Goal: Contribute content: Add original content to the website for others to see

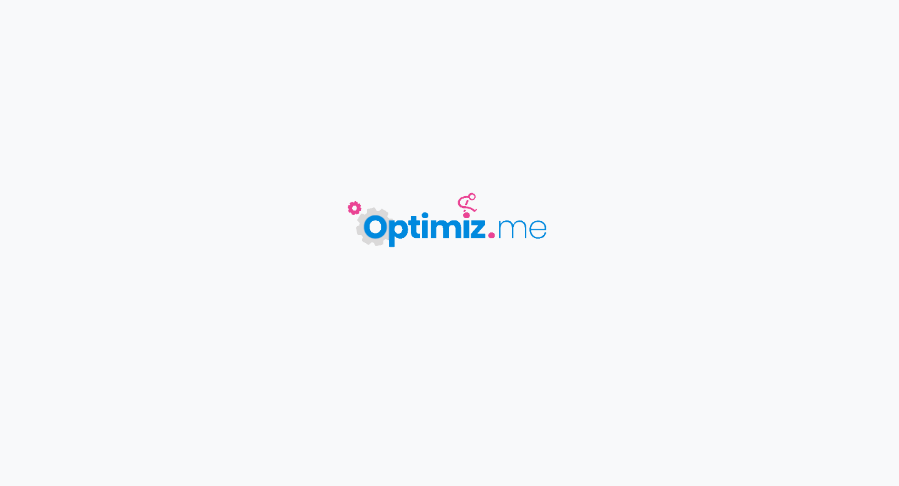
type input "TOHTEM PLM"
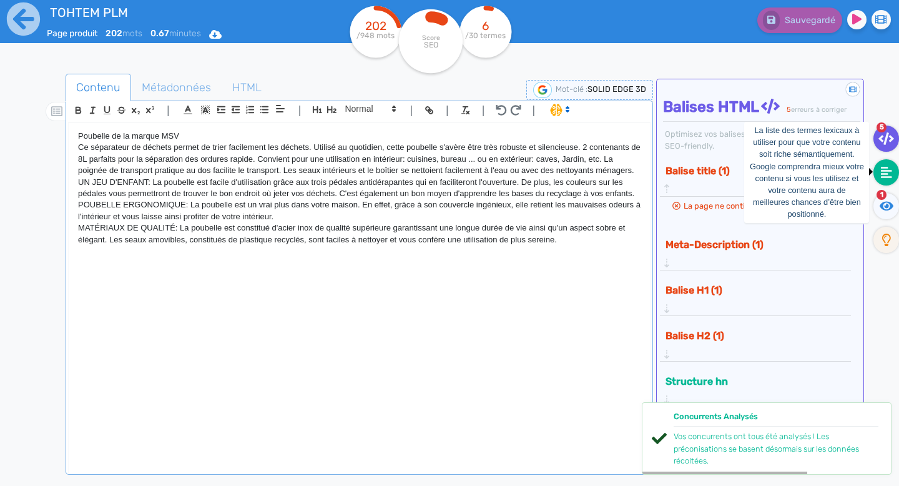
click at [889, 177] on icon at bounding box center [886, 172] width 11 height 12
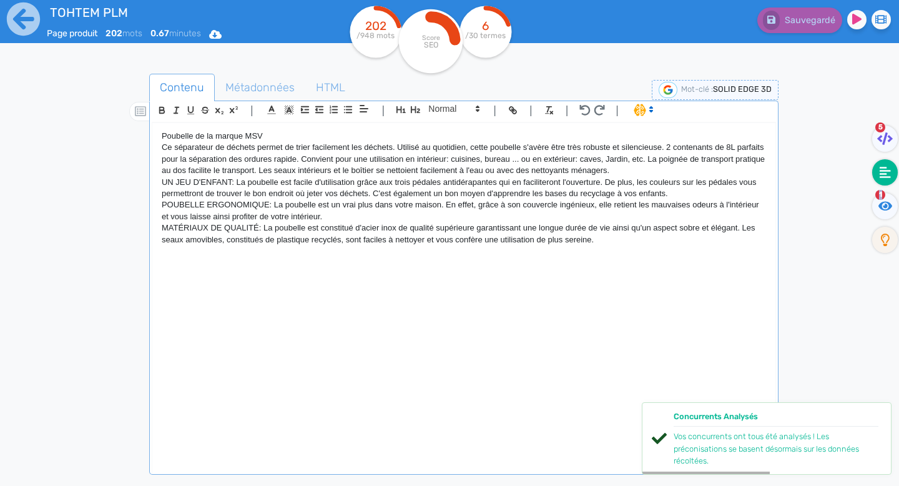
click at [338, 184] on p "UN JEU D'ENFANT: La poubelle est facile d'utilisation grâce aux trois pédales a…" at bounding box center [464, 188] width 605 height 23
click at [21, 19] on icon at bounding box center [23, 19] width 34 height 34
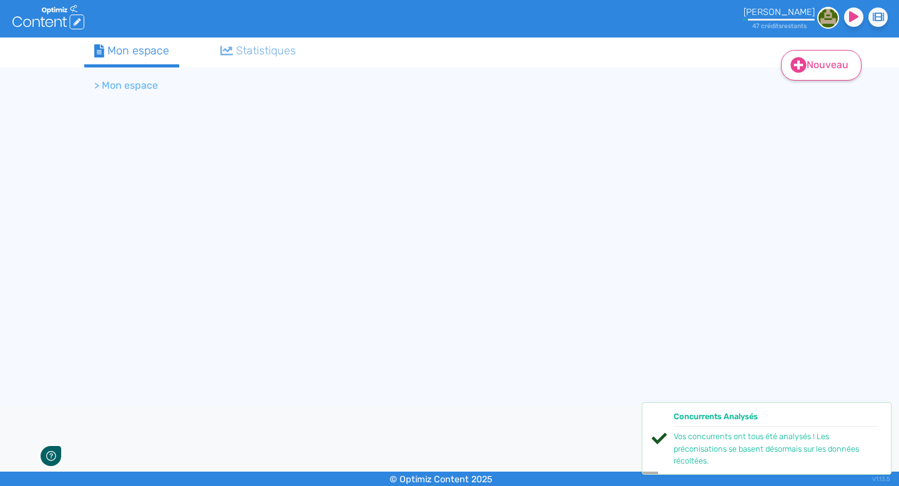
click at [826, 61] on link "Nouveau" at bounding box center [821, 65] width 81 height 31
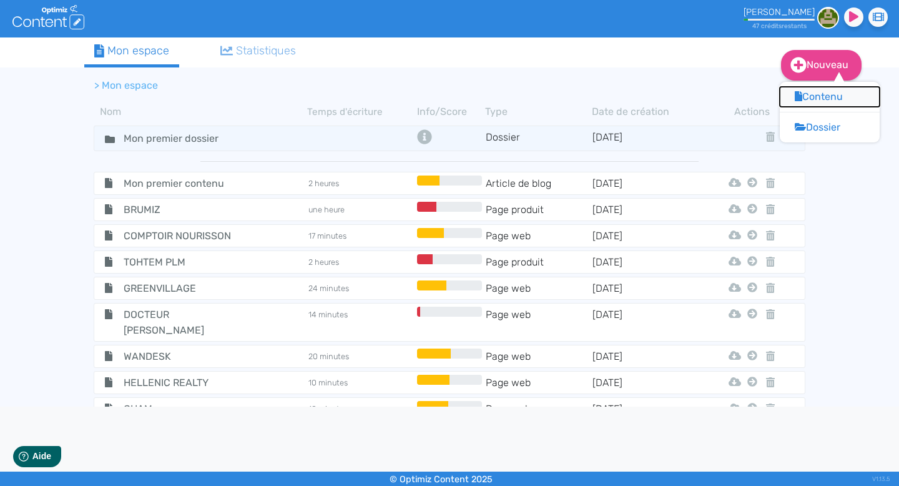
click at [816, 92] on button "Contenu" at bounding box center [830, 97] width 100 height 20
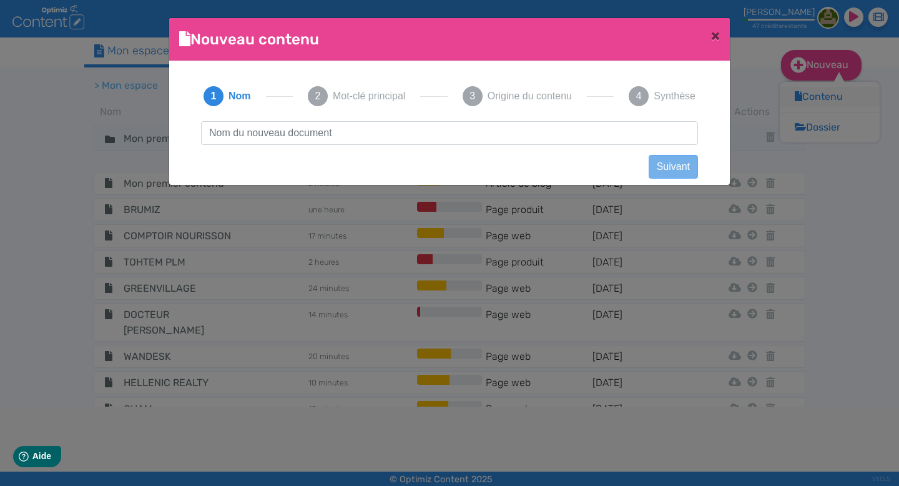
scroll to position [1, 0]
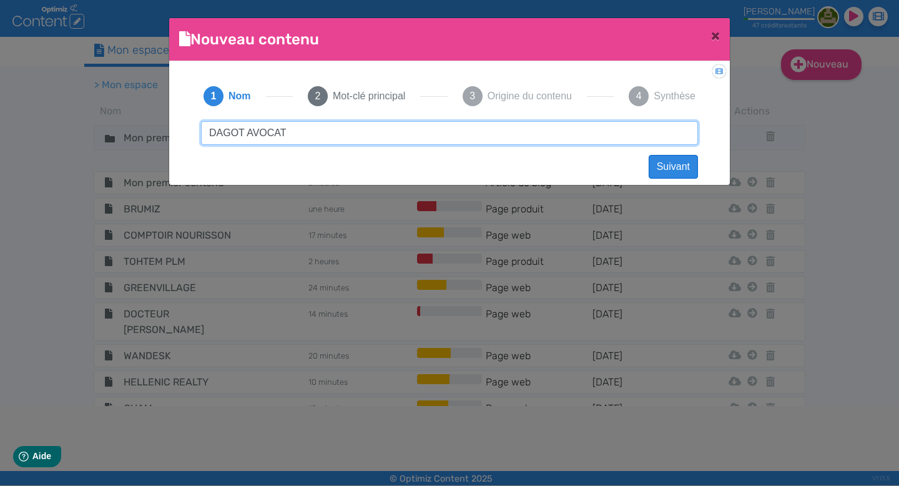
type input "DAGOT AVOCAT"
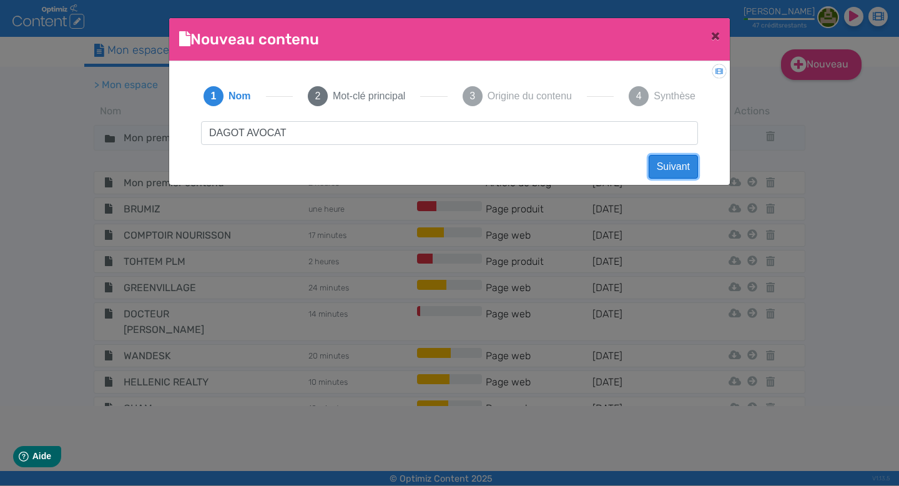
click at [672, 172] on button "Suivant" at bounding box center [673, 167] width 49 height 24
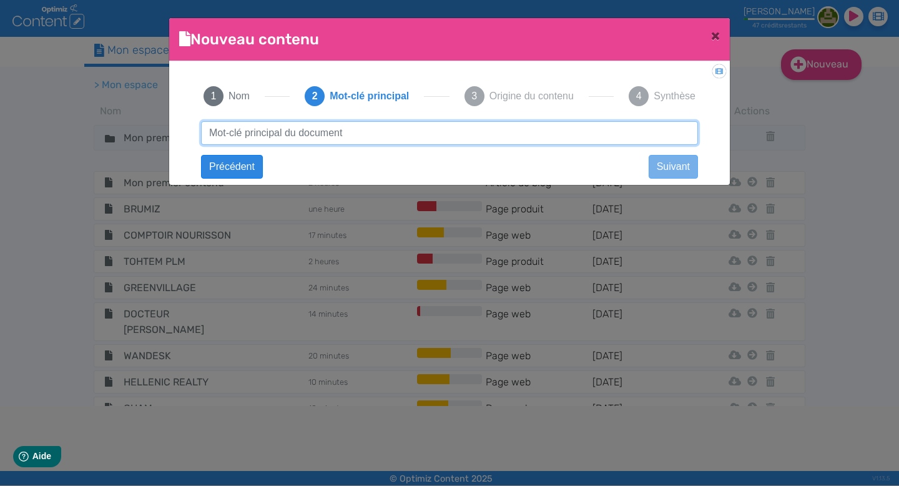
paste input "avocat urbanisme​"
type input "avocat urbanisme​"
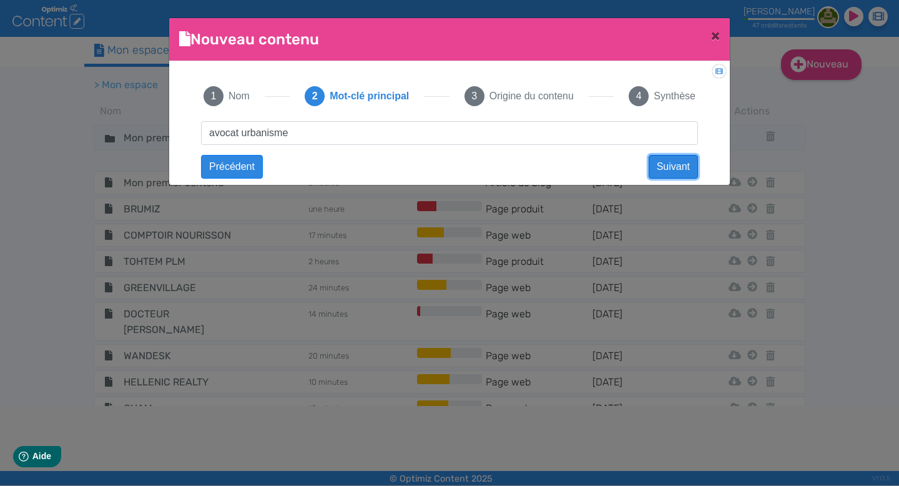
click at [675, 163] on button "Suivant" at bounding box center [673, 167] width 49 height 24
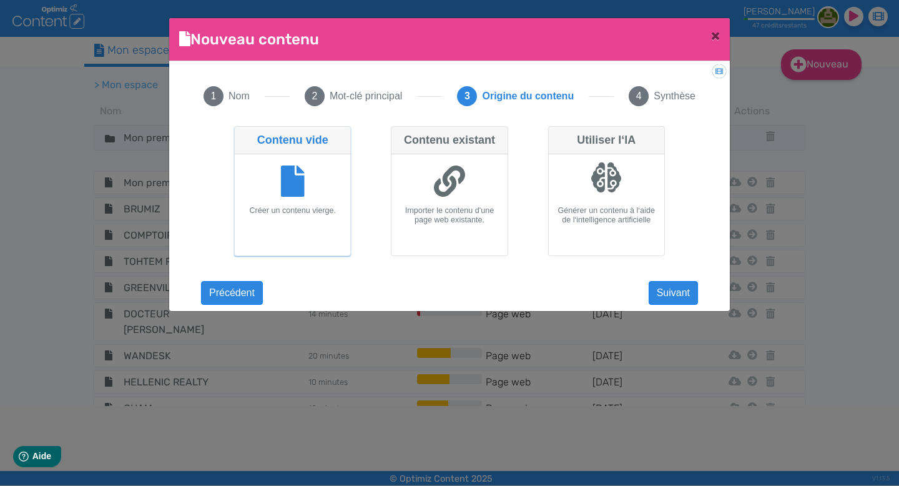
click at [447, 176] on icon at bounding box center [449, 181] width 31 height 31
click at [399, 134] on input "Contenu existant Importer le contenu d'une page web existante." at bounding box center [395, 130] width 8 height 8
radio input "true"
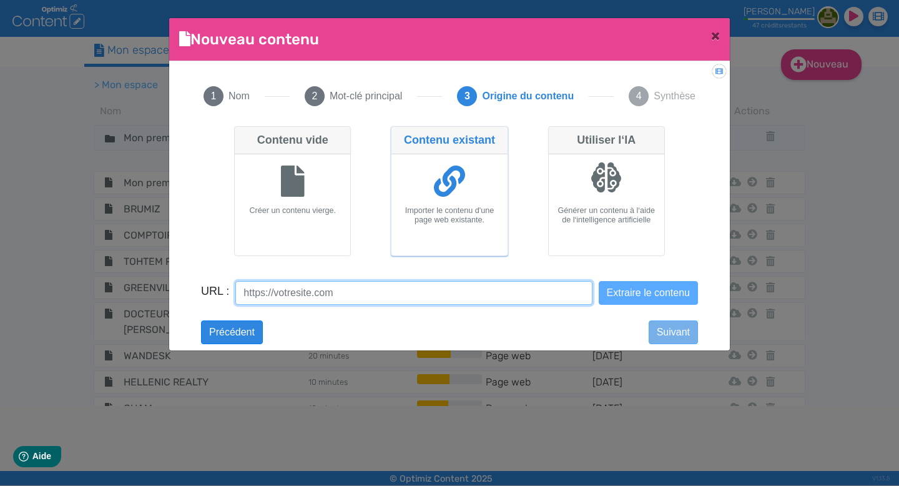
click at [382, 290] on input "URL :" at bounding box center [413, 293] width 357 height 24
paste input "[URL][DOMAIN_NAME]"
type input "[URL][DOMAIN_NAME]"
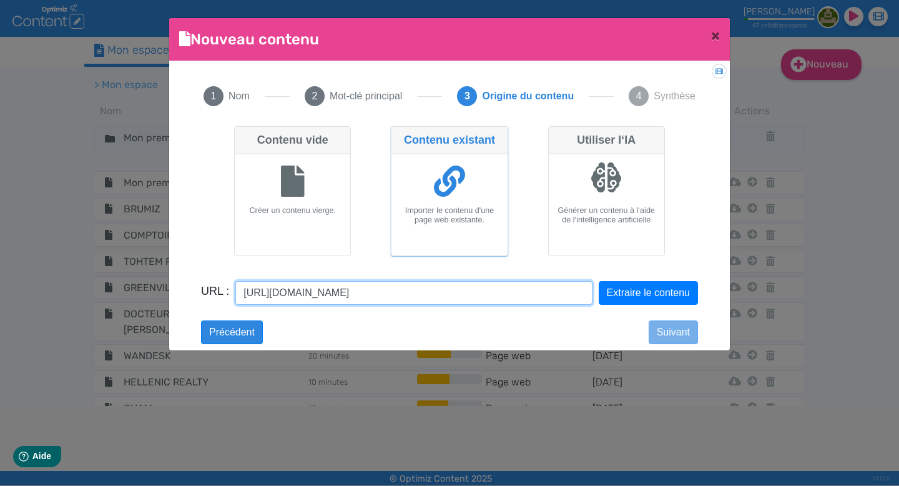
click at [599, 281] on button "Extraire le contenu" at bounding box center [648, 293] width 99 height 24
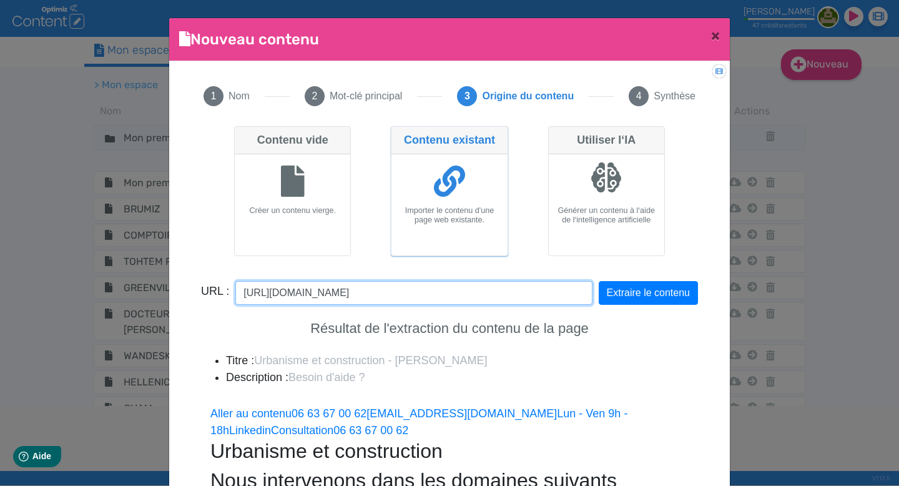
scroll to position [283, 0]
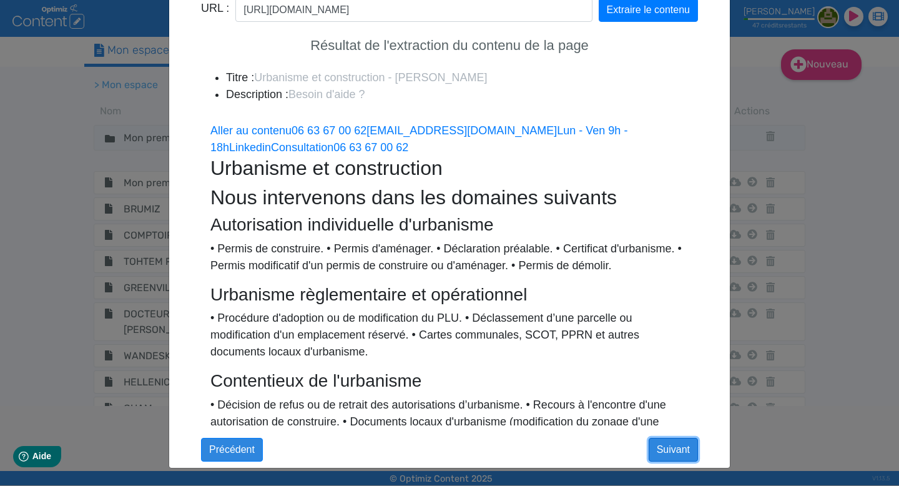
click at [666, 447] on button "Suivant" at bounding box center [673, 450] width 49 height 24
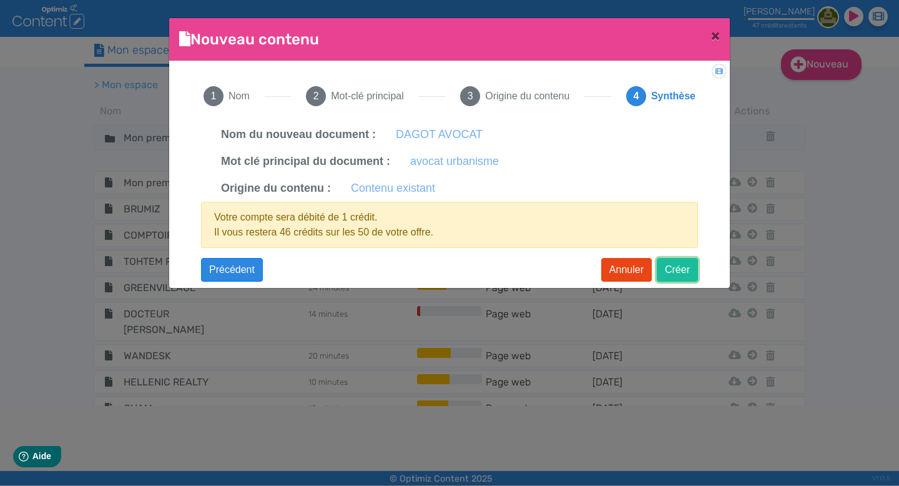
click at [665, 269] on button "Créer" at bounding box center [677, 270] width 41 height 24
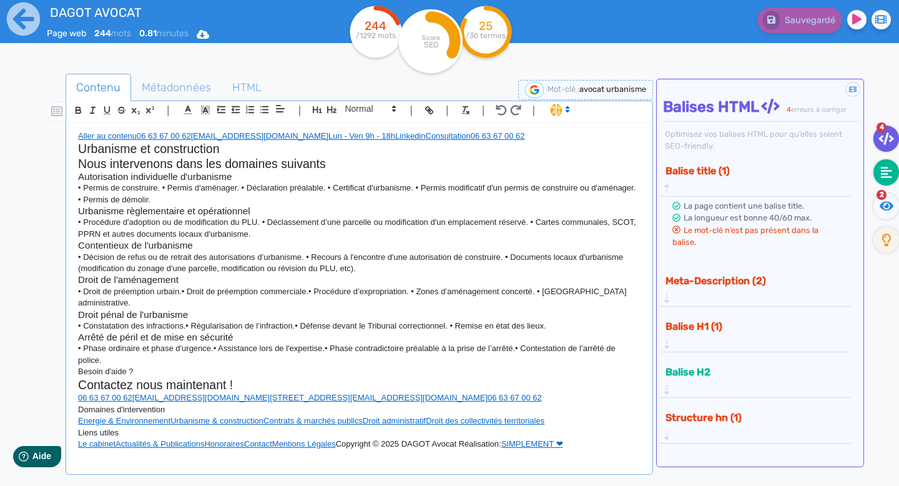
click at [886, 176] on icon at bounding box center [886, 172] width 11 height 11
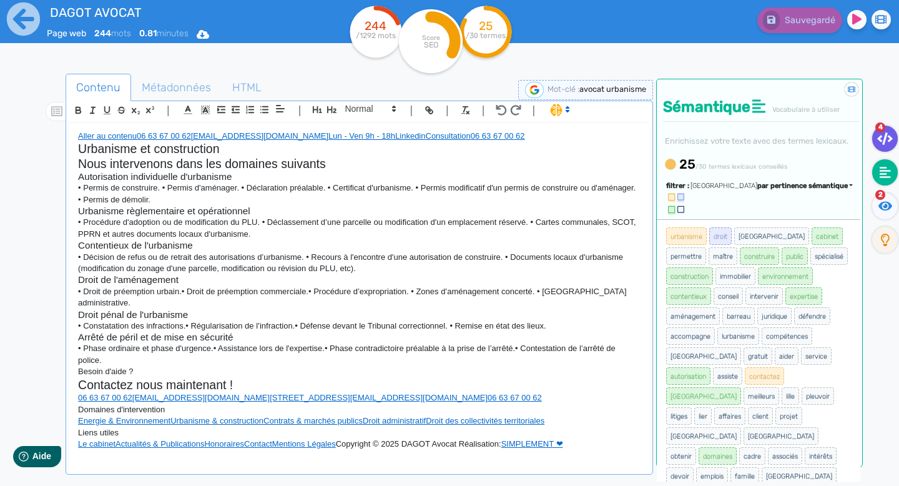
click at [886, 130] on fa-icon at bounding box center [886, 139] width 26 height 26
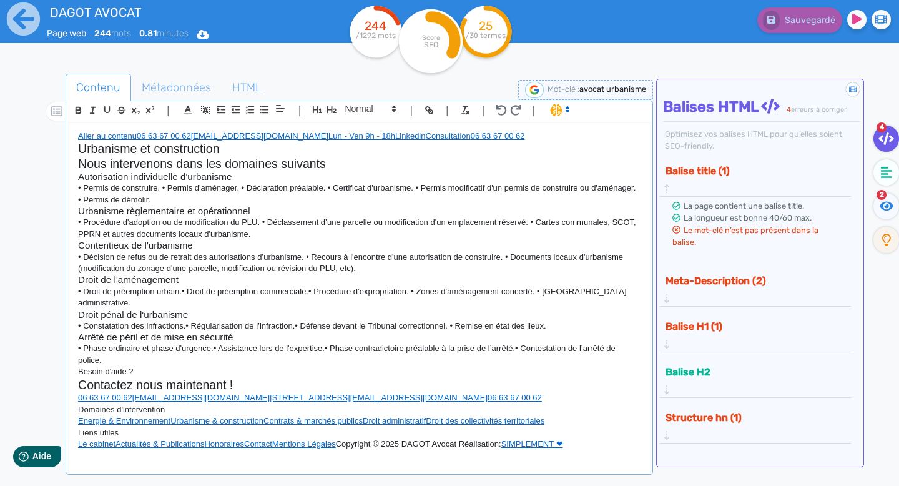
click at [847, 270] on div "Meta-Description (2)" at bounding box center [755, 288] width 187 height 36
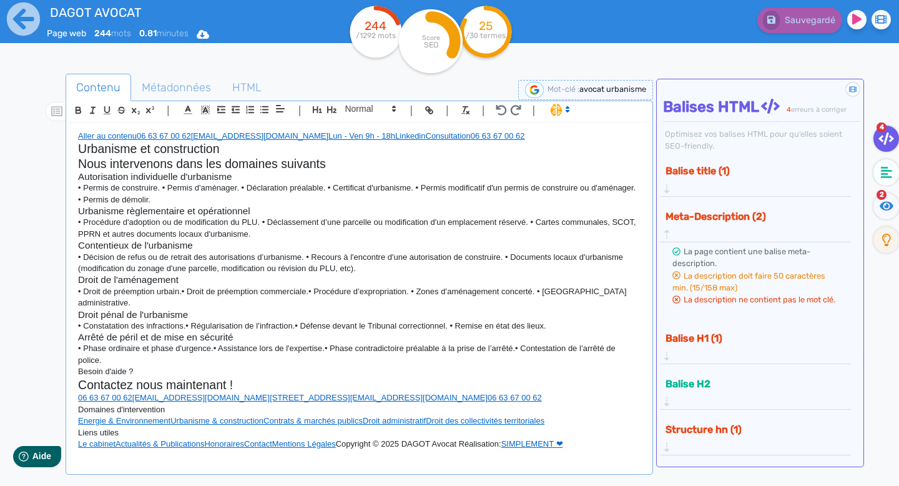
click at [845, 328] on div "Balise H1 (1)" at bounding box center [755, 346] width 187 height 36
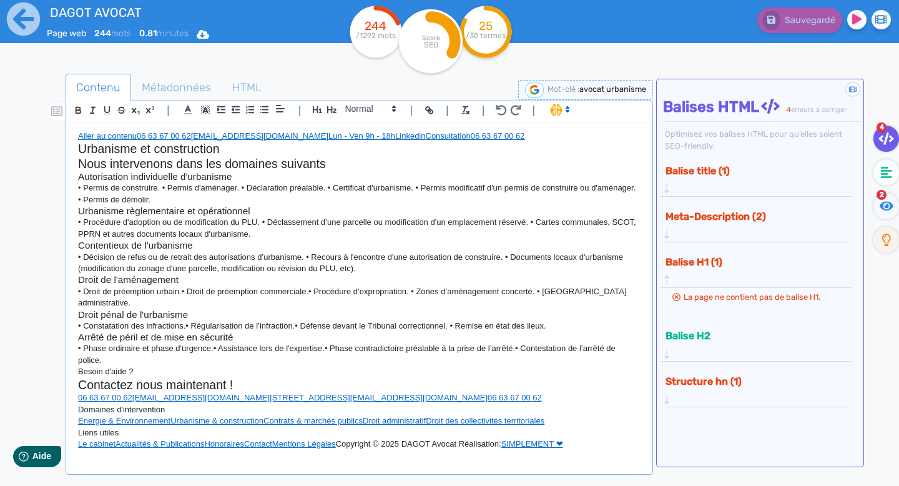
click at [530, 89] on img at bounding box center [534, 90] width 19 height 16
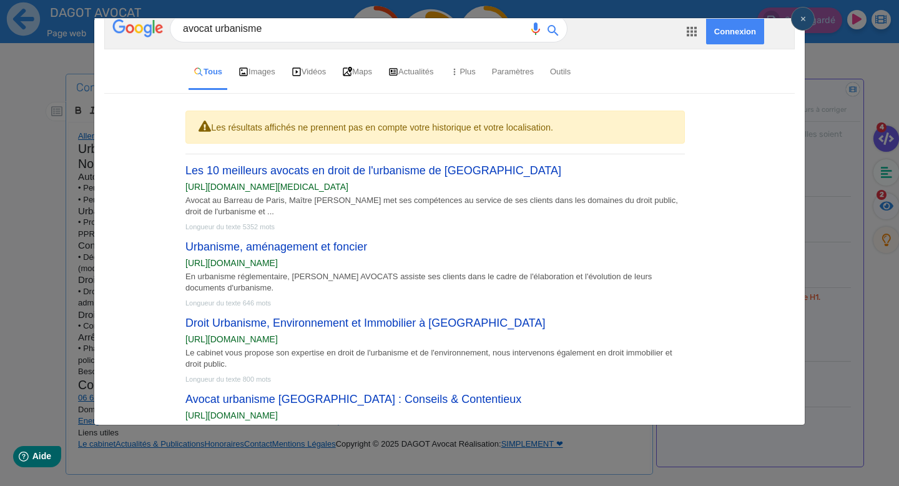
scroll to position [19, 0]
click at [314, 252] on link "Urbanisme, aménagement et foncier" at bounding box center [277, 247] width 182 height 12
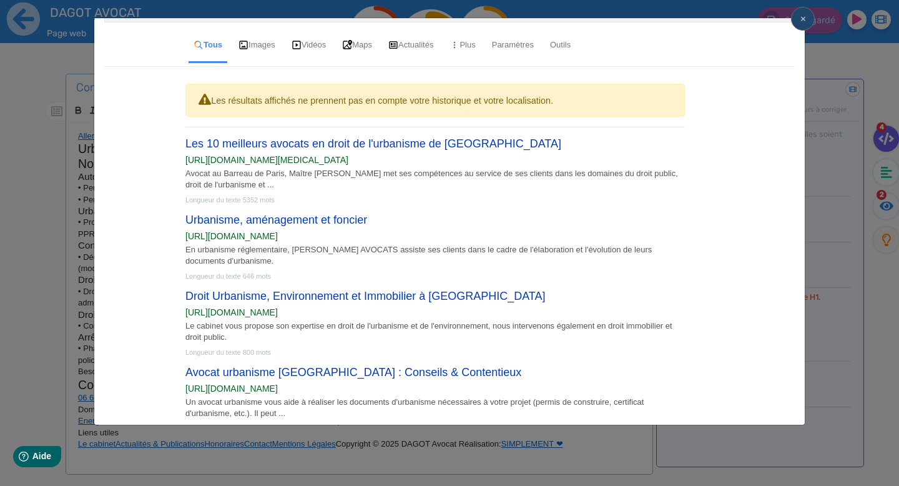
scroll to position [64, 0]
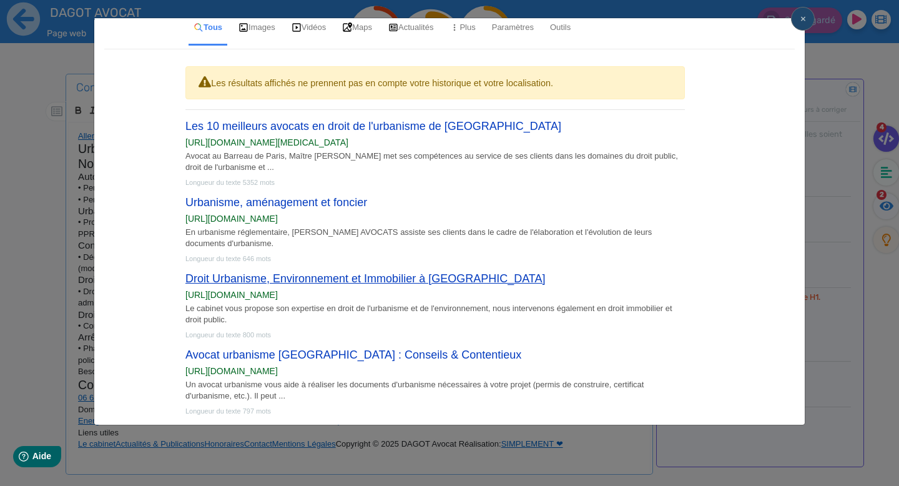
click at [317, 283] on link "Droit Urbanisme, Environnement et Immobilier à [GEOGRAPHIC_DATA]" at bounding box center [366, 278] width 360 height 12
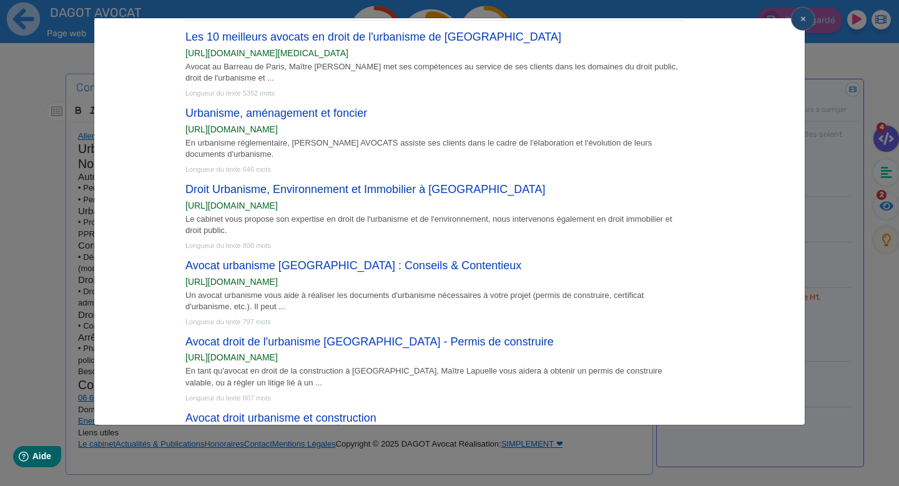
scroll to position [175, 0]
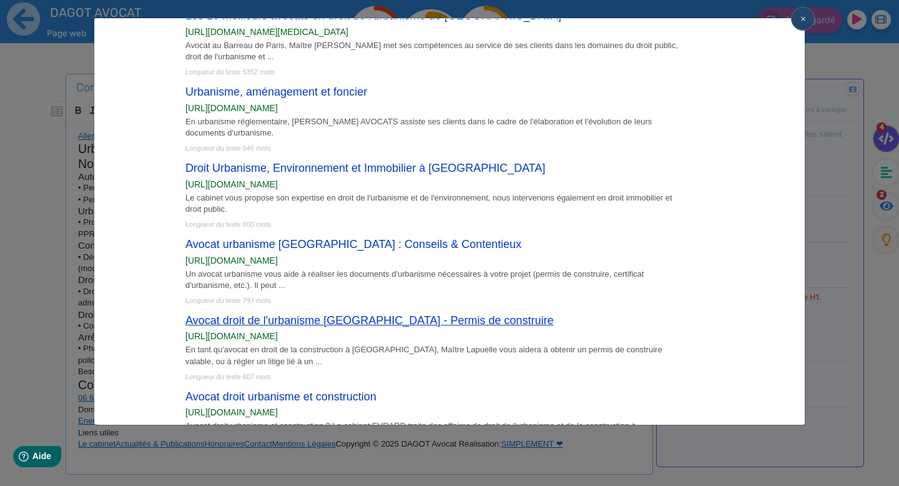
click at [320, 318] on link "Avocat droit de l'urbanisme [GEOGRAPHIC_DATA] - Permis de construire" at bounding box center [370, 320] width 369 height 12
